Goal: Task Accomplishment & Management: Manage account settings

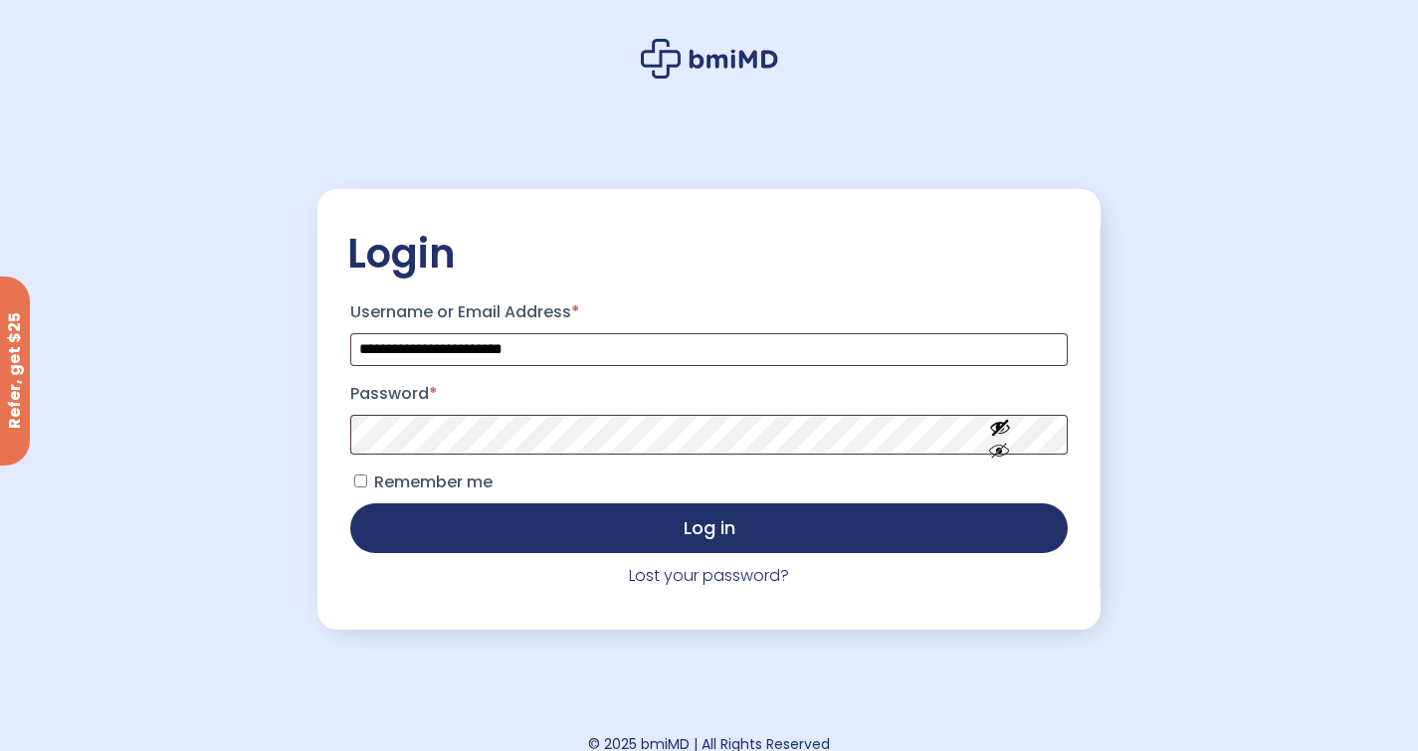
scroll to position [100, 0]
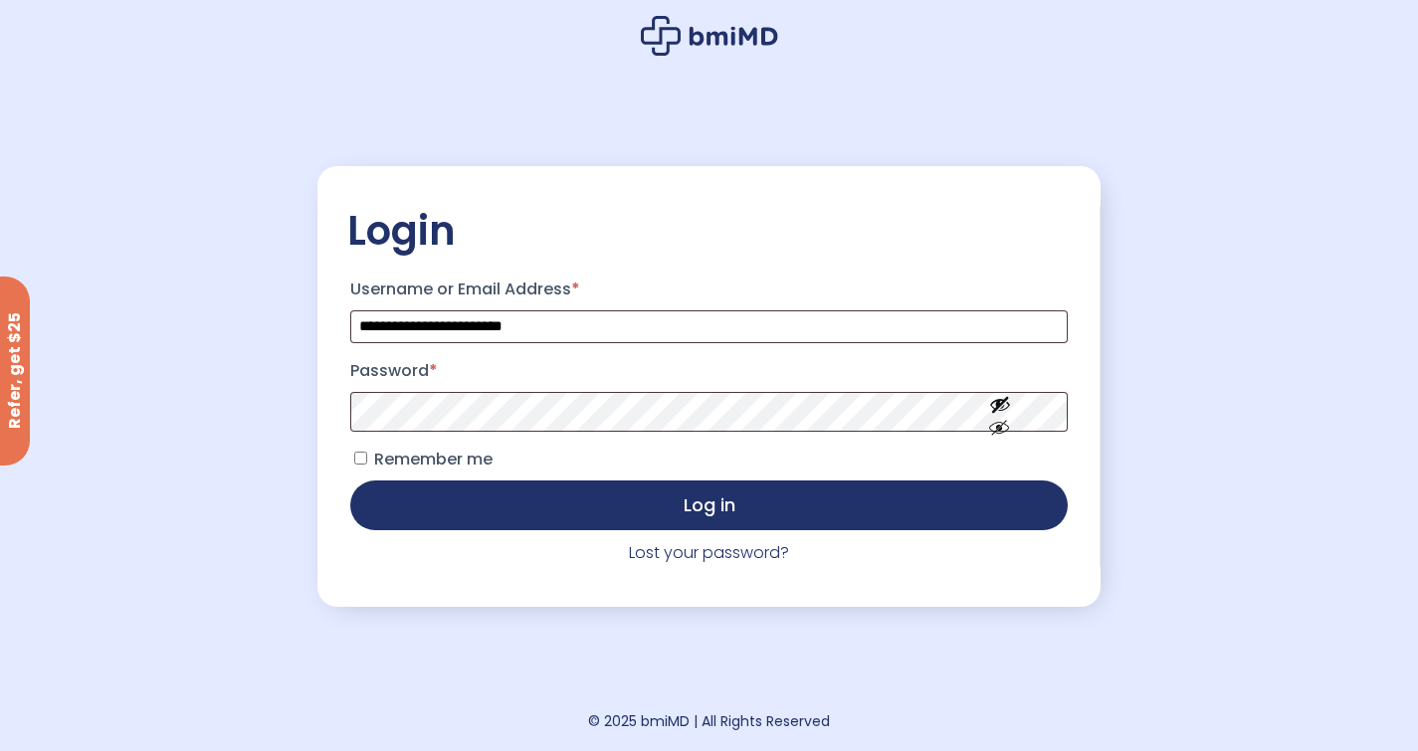
click at [367, 464] on label "Remember me" at bounding box center [421, 460] width 142 height 32
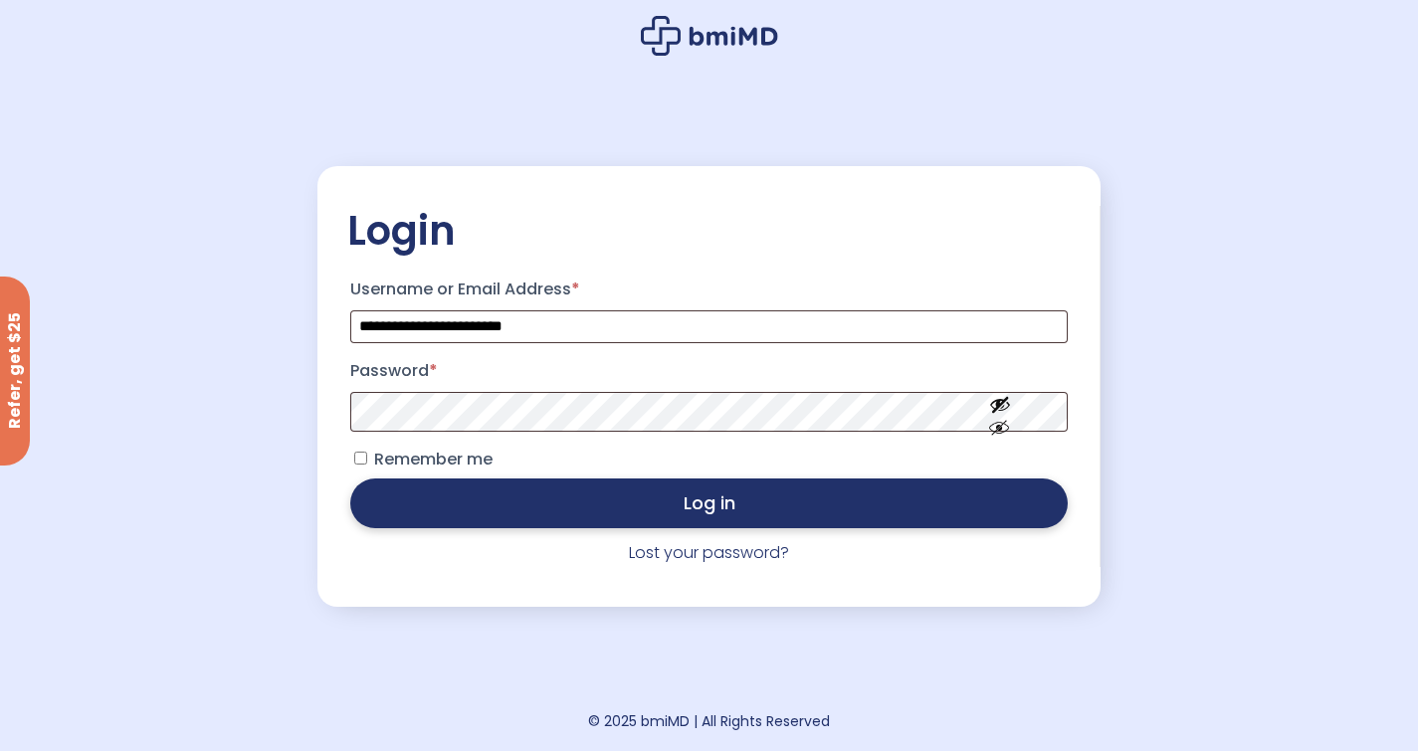
click at [487, 505] on button "Log in" at bounding box center [708, 504] width 717 height 50
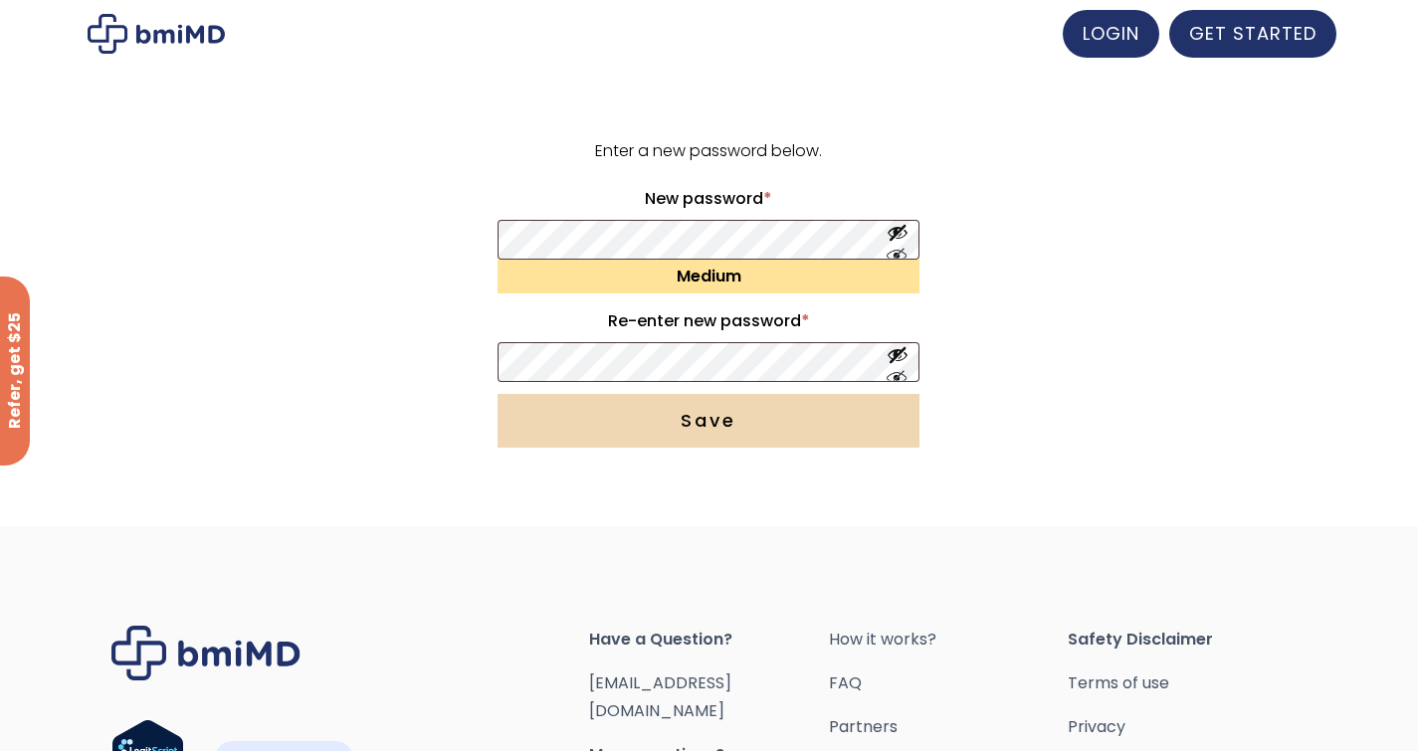
click at [573, 423] on button "Save" at bounding box center [709, 421] width 422 height 54
